Goal: Check status: Check status

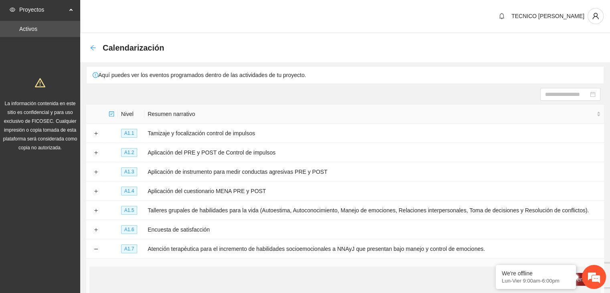
click at [94, 47] on icon "arrow-left" at bounding box center [92, 47] width 5 height 5
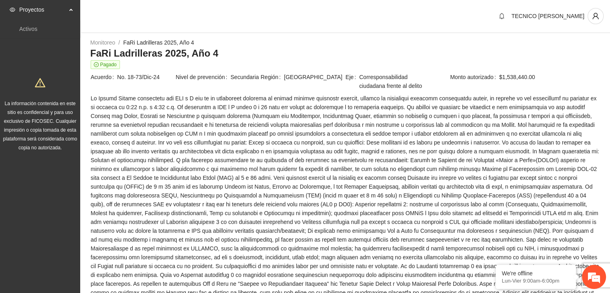
scroll to position [595, 0]
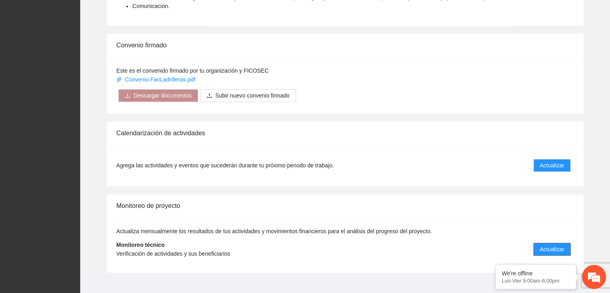
click at [569, 243] on button "Actualizar" at bounding box center [551, 249] width 37 height 13
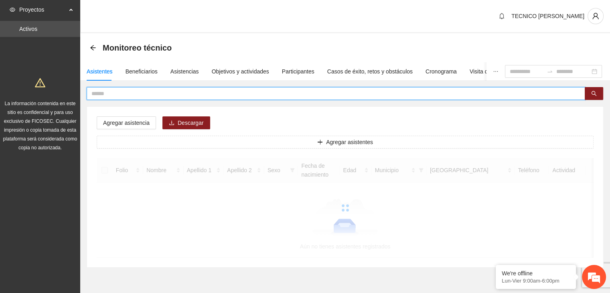
click at [206, 92] on input "text" at bounding box center [332, 93] width 483 height 9
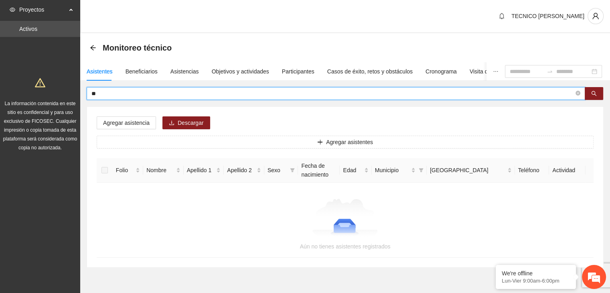
type input "*"
type input "********"
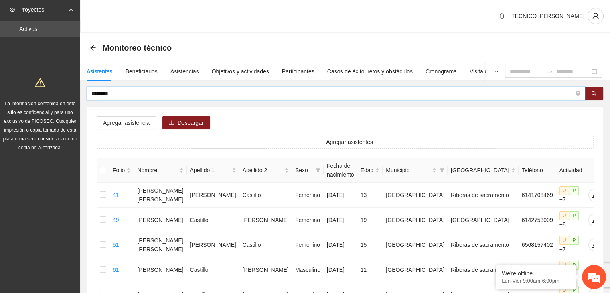
drag, startPoint x: 142, startPoint y: 91, endPoint x: 59, endPoint y: 86, distance: 82.8
click at [59, 86] on section "Proyectos Activos La información contenida en este sitio es confidencial y para…" at bounding box center [305, 193] width 610 height 387
